Goal: Book appointment/travel/reservation

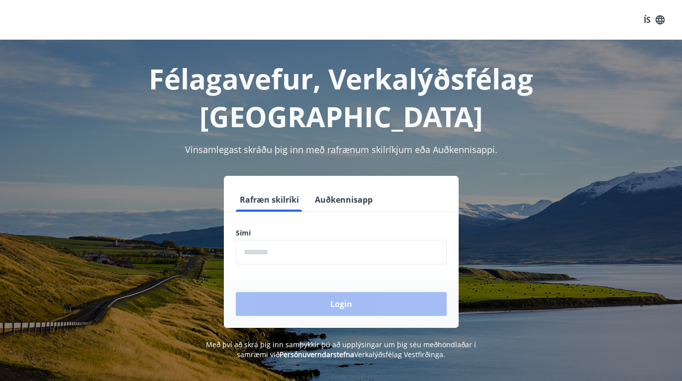
click at [293, 240] on input "phone" at bounding box center [341, 252] width 211 height 24
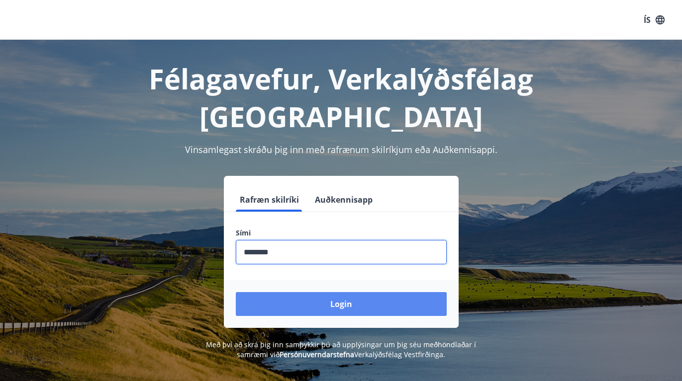
type input "********"
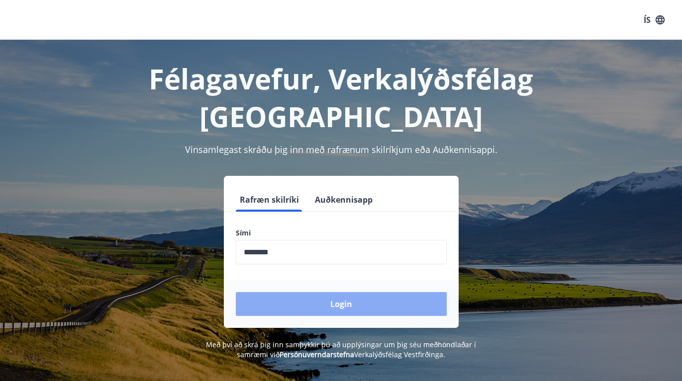
click at [328, 292] on button "Login" at bounding box center [341, 304] width 211 height 24
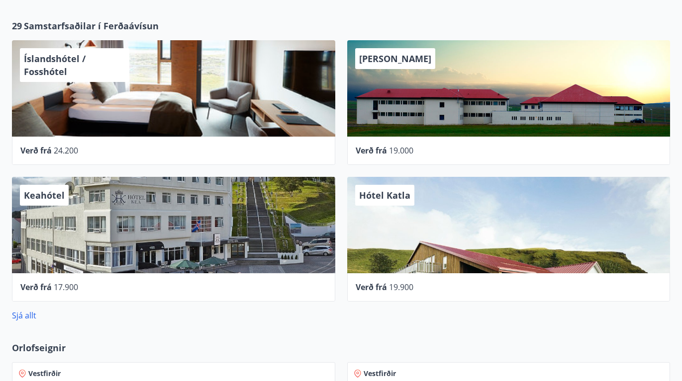
scroll to position [497, 0]
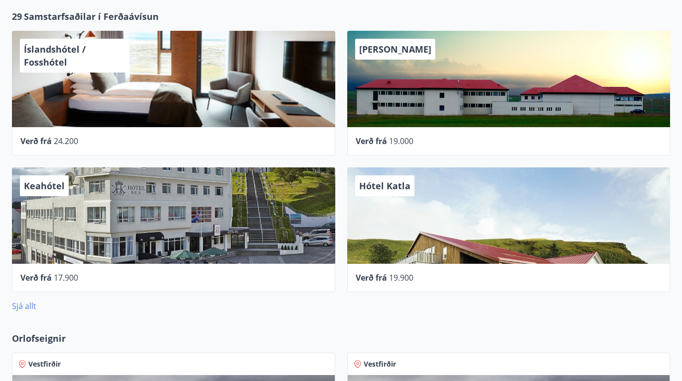
click at [21, 306] on link "Sjá allt" at bounding box center [24, 306] width 24 height 11
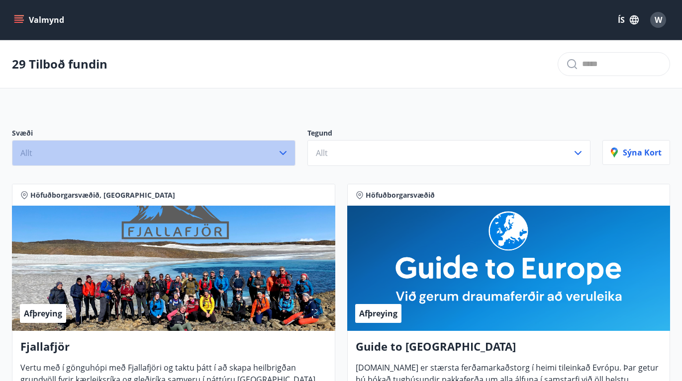
click at [281, 156] on icon "button" at bounding box center [283, 153] width 12 height 12
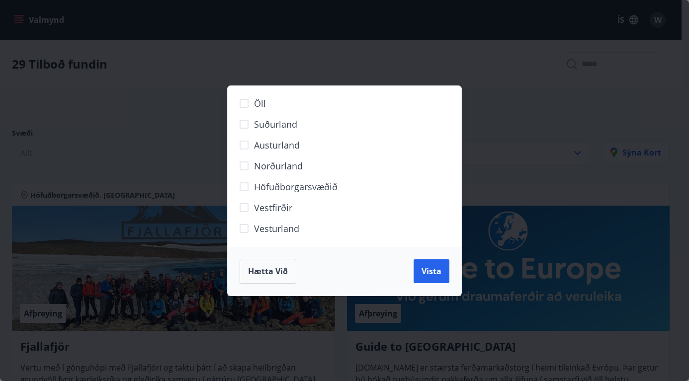
click at [285, 123] on span "Suðurland" at bounding box center [275, 124] width 43 height 13
click at [266, 187] on span "Höfuðborgarsvæðið" at bounding box center [296, 187] width 84 height 13
click at [427, 267] on span "Vista" at bounding box center [432, 271] width 20 height 11
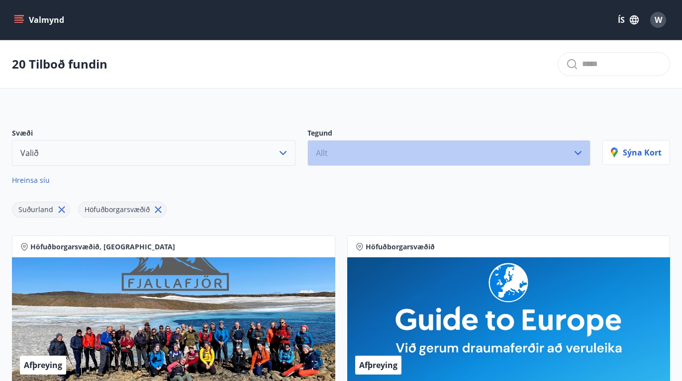
click at [583, 151] on icon "button" at bounding box center [578, 153] width 12 height 12
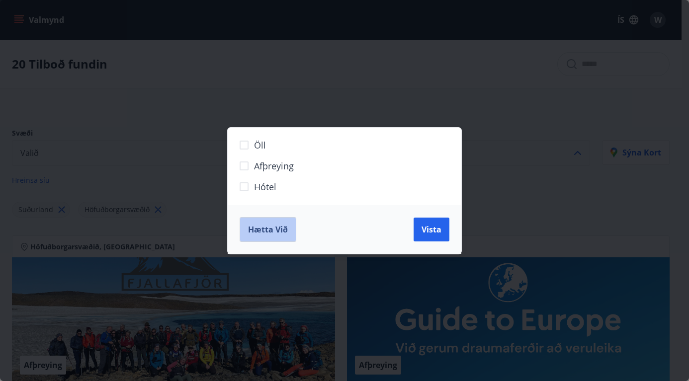
click at [274, 231] on span "Hætta við" at bounding box center [268, 229] width 40 height 11
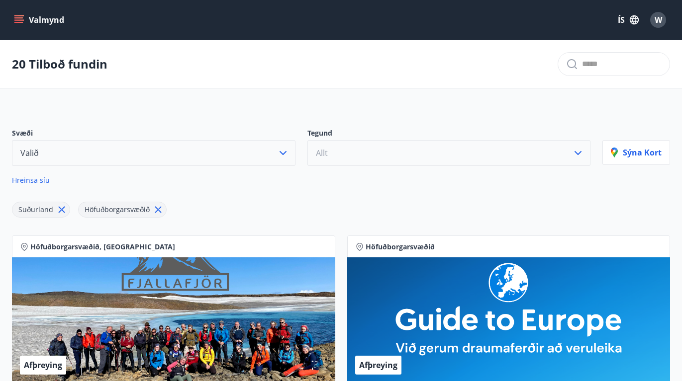
click at [19, 14] on button "Valmynd" at bounding box center [40, 20] width 56 height 18
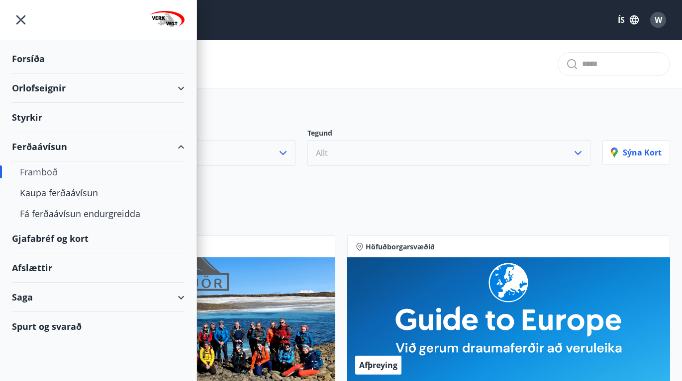
click at [72, 87] on div "Orlofseignir" at bounding box center [98, 88] width 173 height 29
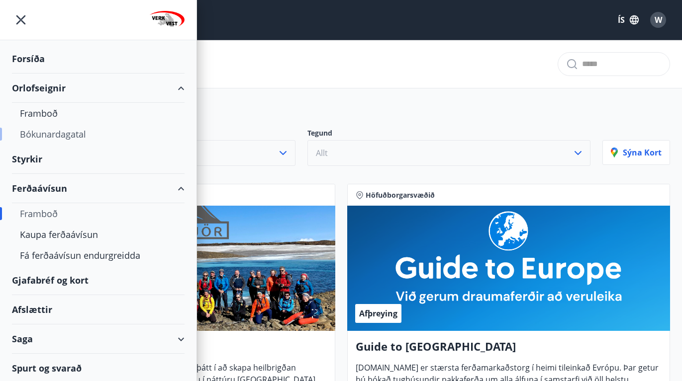
click at [68, 133] on div "Bókunardagatal" at bounding box center [98, 134] width 157 height 21
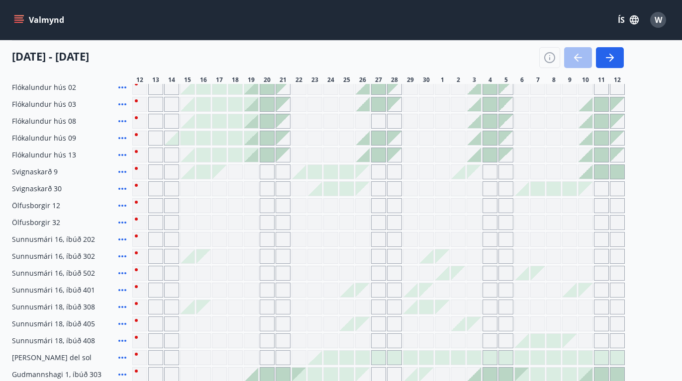
scroll to position [139, 0]
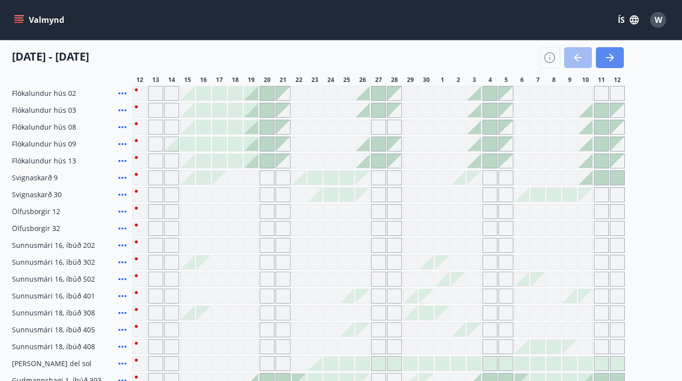
click at [602, 59] on button "button" at bounding box center [610, 57] width 28 height 21
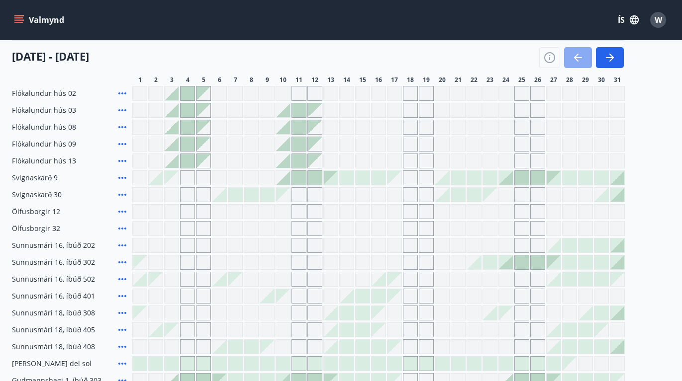
click at [581, 56] on icon "button" at bounding box center [578, 58] width 12 height 12
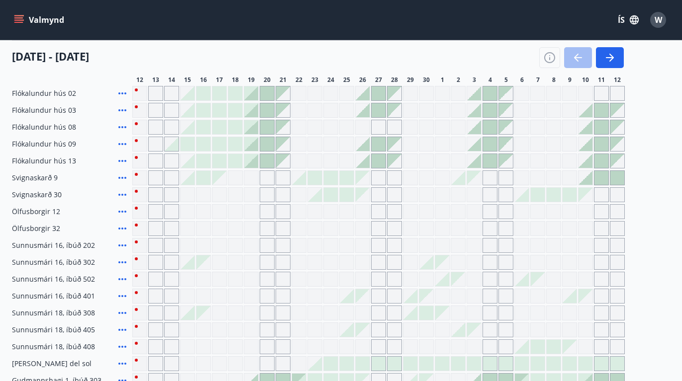
click at [268, 227] on div "Gráir dagar eru ekki bókanlegir" at bounding box center [267, 228] width 15 height 15
click at [253, 230] on div "Gráir dagar eru ekki bókanlegir" at bounding box center [251, 228] width 15 height 15
click at [302, 179] on div at bounding box center [299, 178] width 14 height 14
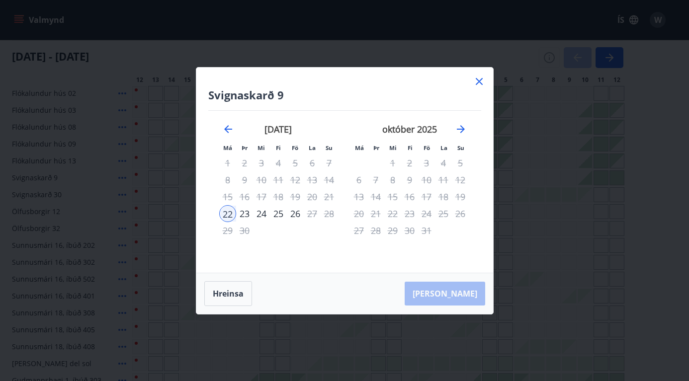
click at [479, 80] on icon at bounding box center [479, 82] width 12 height 12
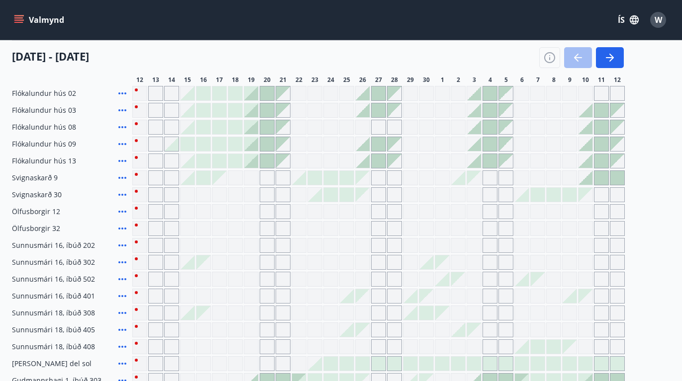
click at [267, 158] on div at bounding box center [267, 161] width 14 height 14
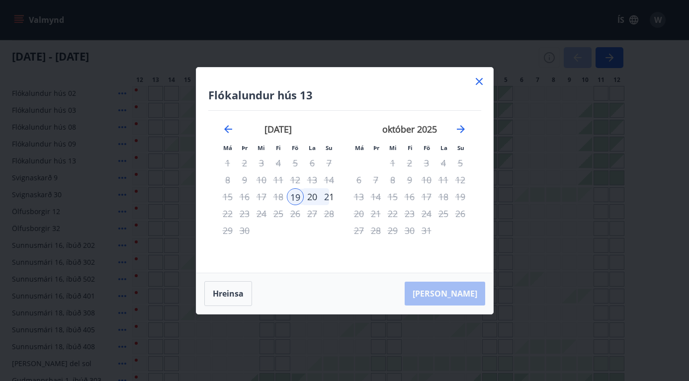
click at [479, 81] on icon at bounding box center [479, 81] width 7 height 7
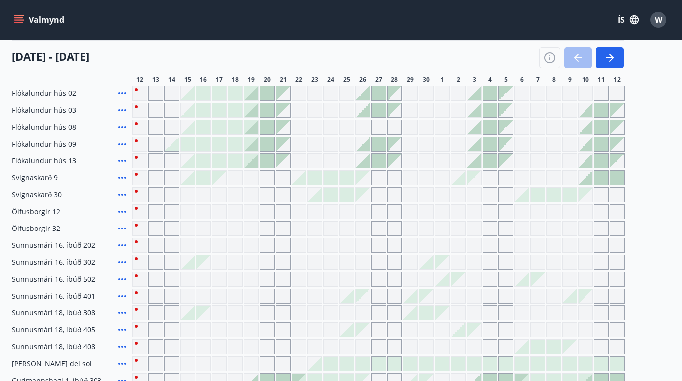
click at [252, 213] on div "Gráir dagar eru ekki bókanlegir" at bounding box center [251, 211] width 15 height 15
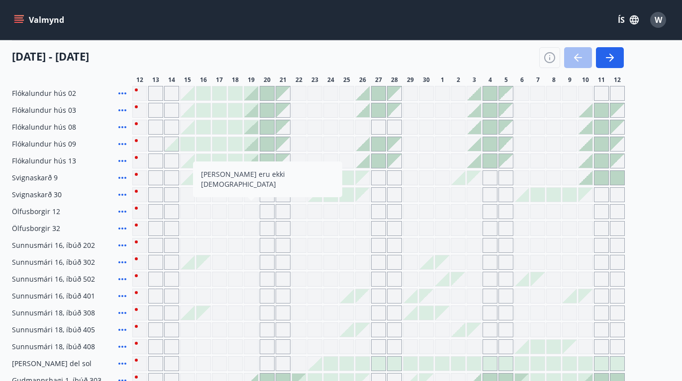
click at [296, 225] on div "Gráir dagar eru ekki bókanlegir" at bounding box center [298, 228] width 15 height 15
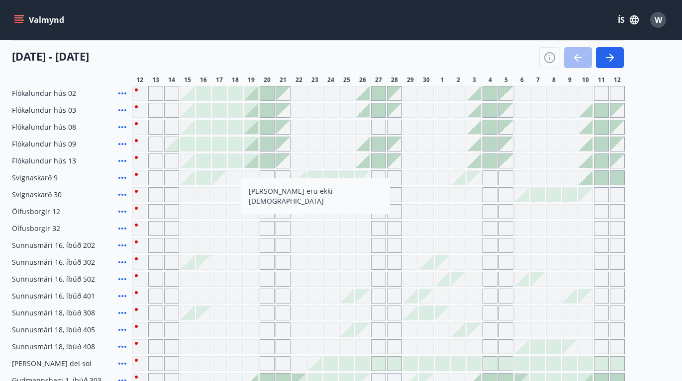
click at [248, 158] on div at bounding box center [251, 161] width 14 height 14
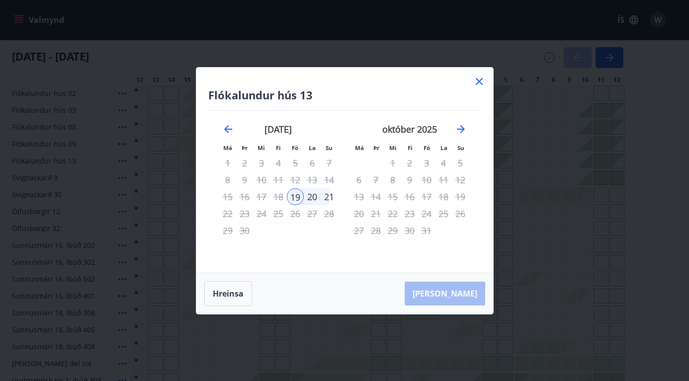
click at [482, 81] on icon at bounding box center [479, 82] width 12 height 12
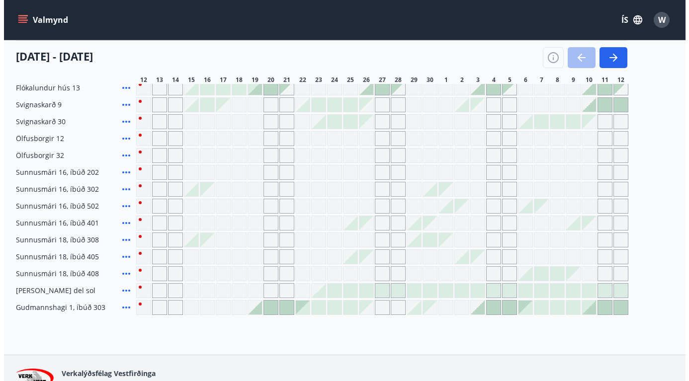
scroll to position [219, 0]
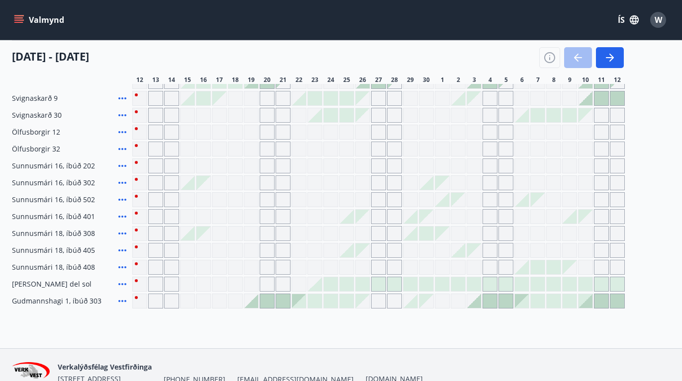
click at [253, 304] on div at bounding box center [251, 301] width 14 height 14
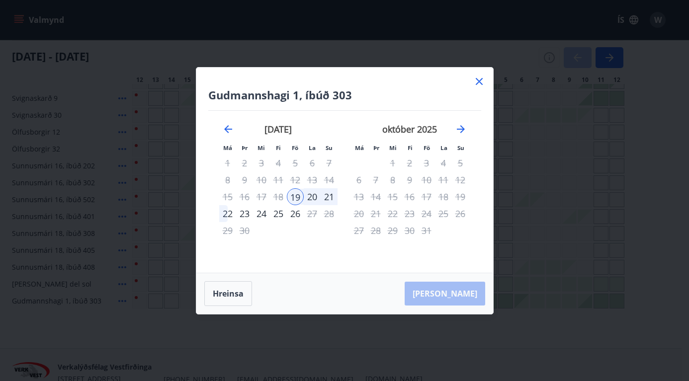
click at [478, 80] on icon at bounding box center [479, 81] width 7 height 7
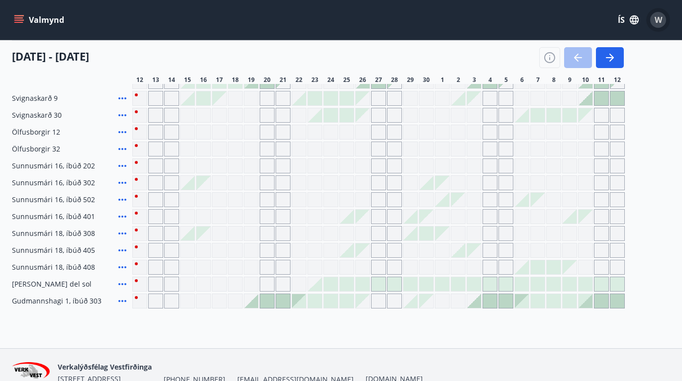
click at [655, 22] on span "W" at bounding box center [657, 19] width 7 height 11
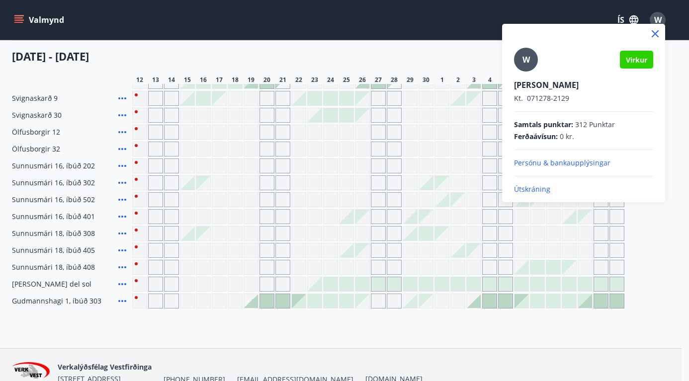
click at [536, 187] on p "Útskráning" at bounding box center [583, 189] width 139 height 10
